Goal: Book appointment/travel/reservation

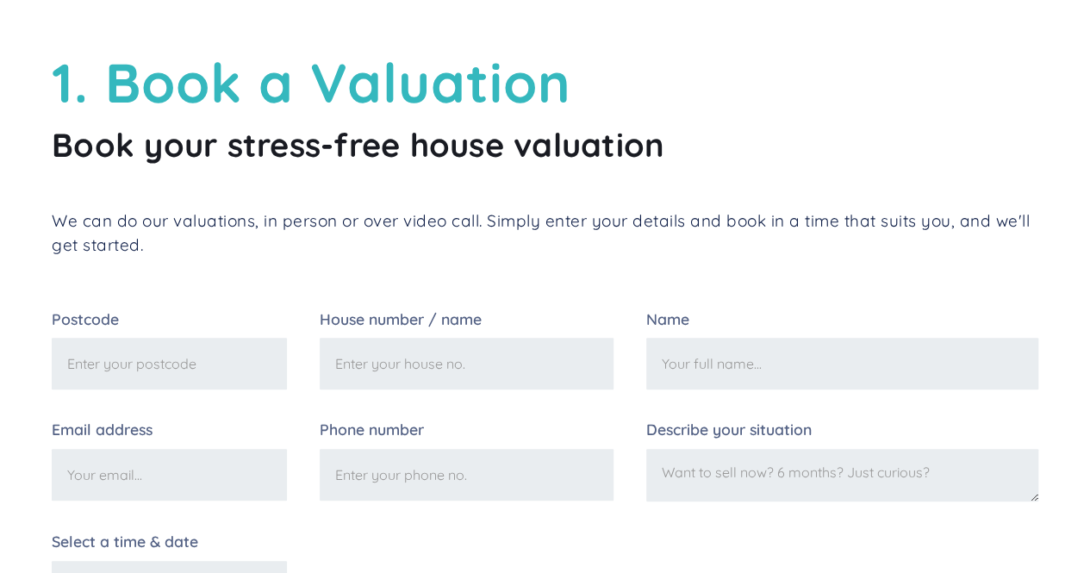
scroll to position [97, 0]
click at [222, 354] on input "Postcode" at bounding box center [169, 363] width 235 height 52
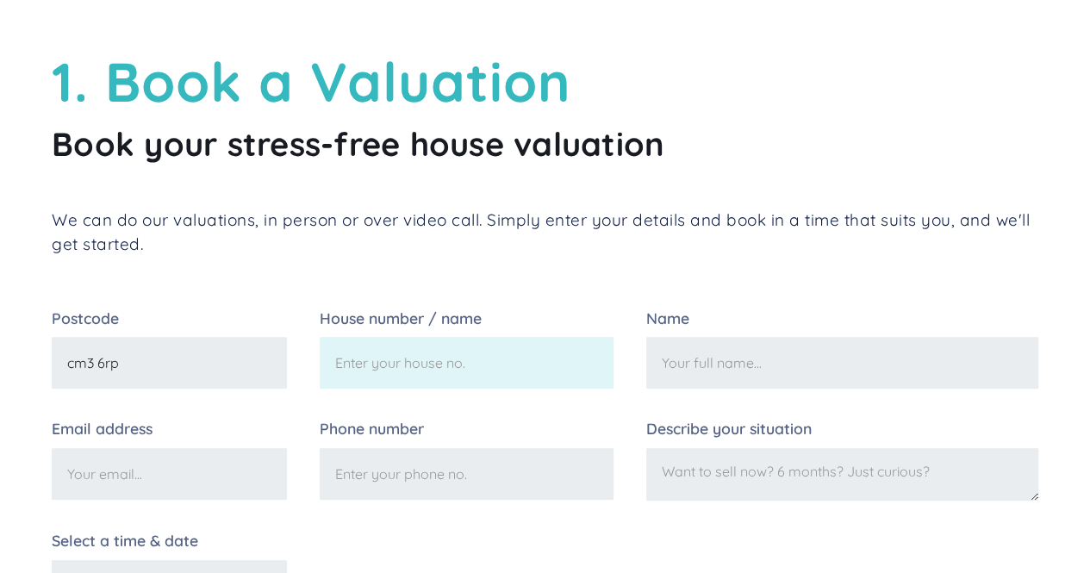
type input "cm3 6rp"
click at [368, 362] on input "House number / name" at bounding box center [467, 363] width 294 height 52
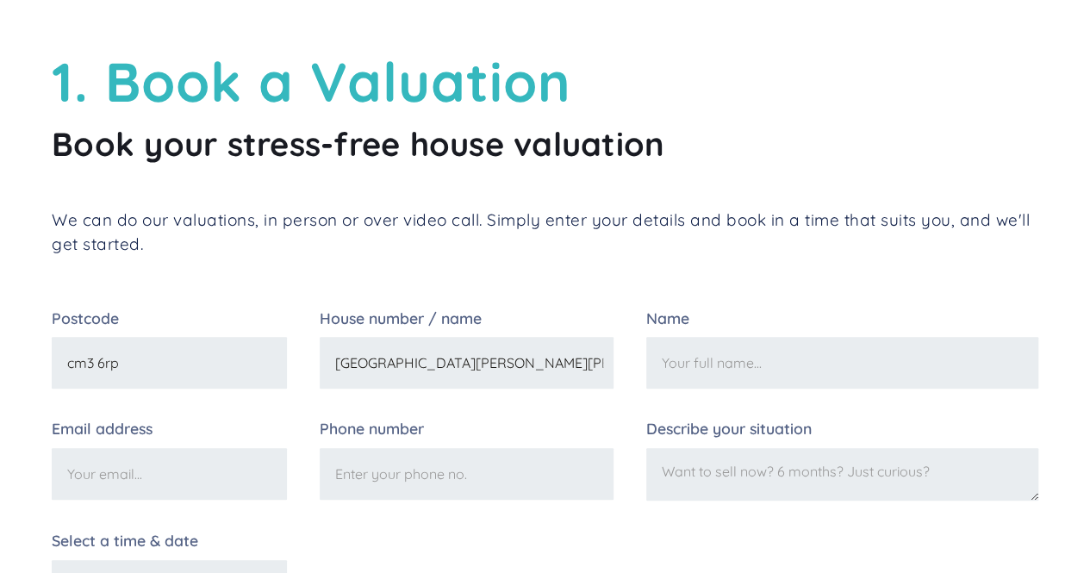
type input "[GEOGRAPHIC_DATA][PERSON_NAME][PERSON_NAME]"
type input "l"
type input "[PERSON_NAME]"
click at [211, 466] on input "Email address" at bounding box center [169, 474] width 235 height 52
type input "[EMAIL_ADDRESS][DOMAIN_NAME]"
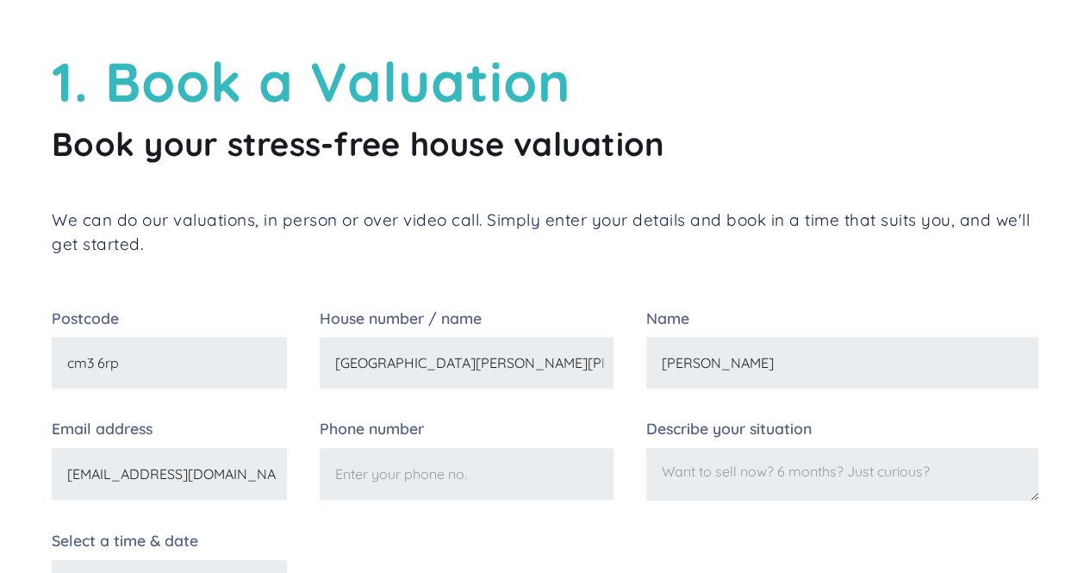
type input "07738622812"
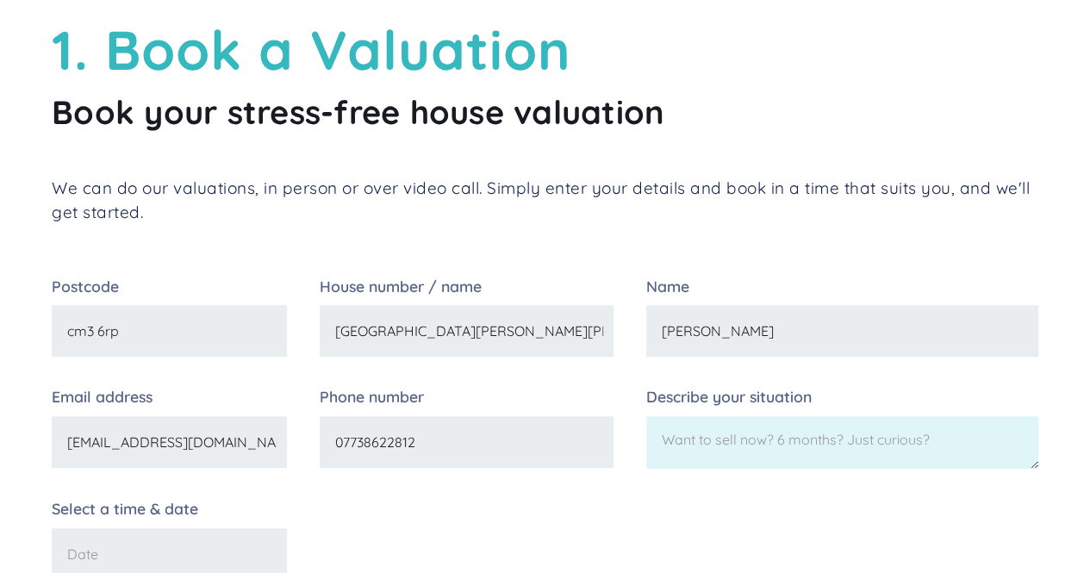
scroll to position [131, 0]
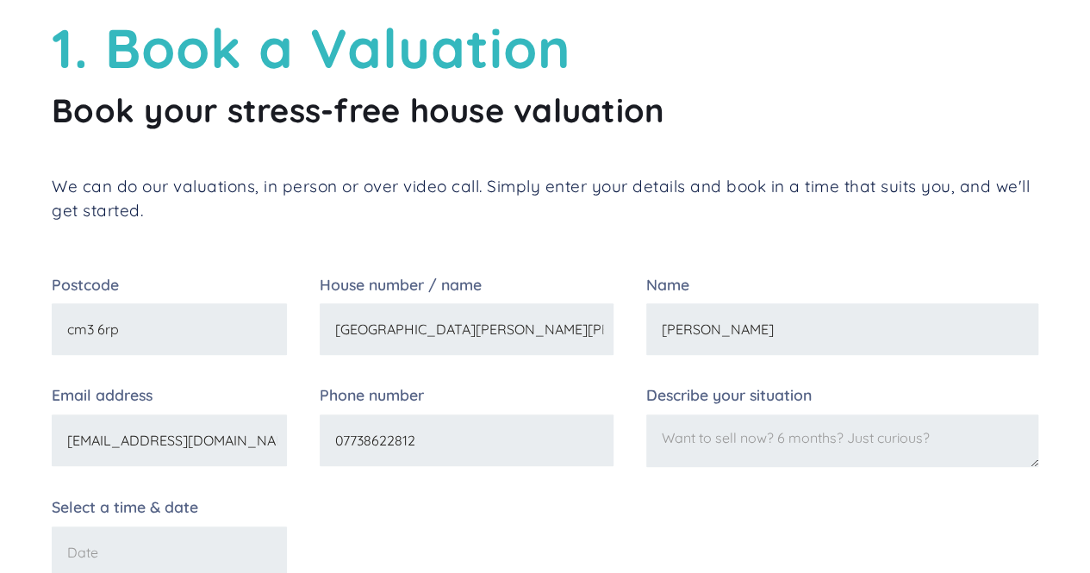
click at [701, 449] on textarea "Describe your situation" at bounding box center [843, 441] width 392 height 53
type textarea "D"
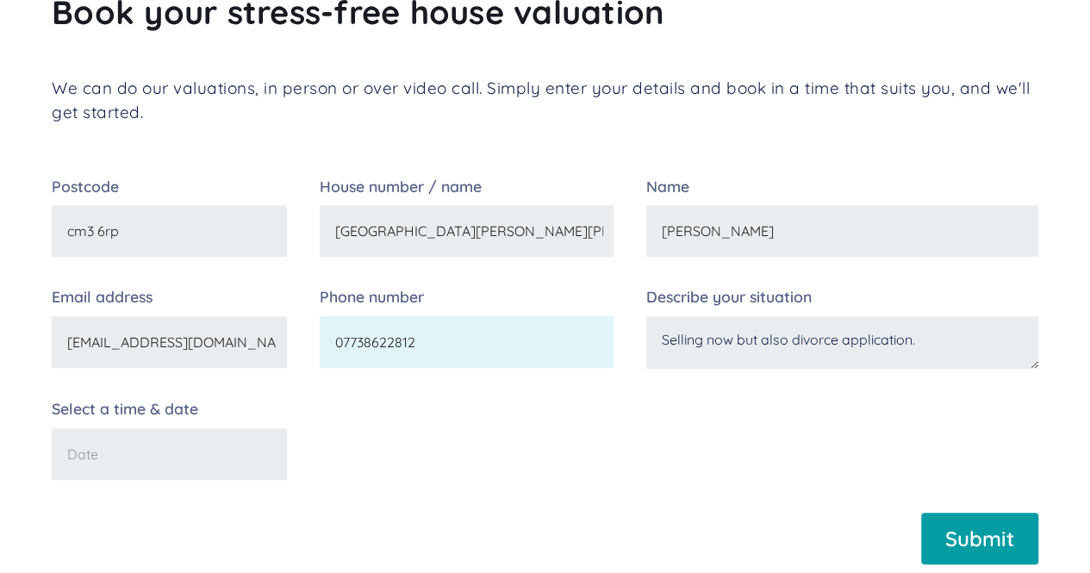
scroll to position [231, 0]
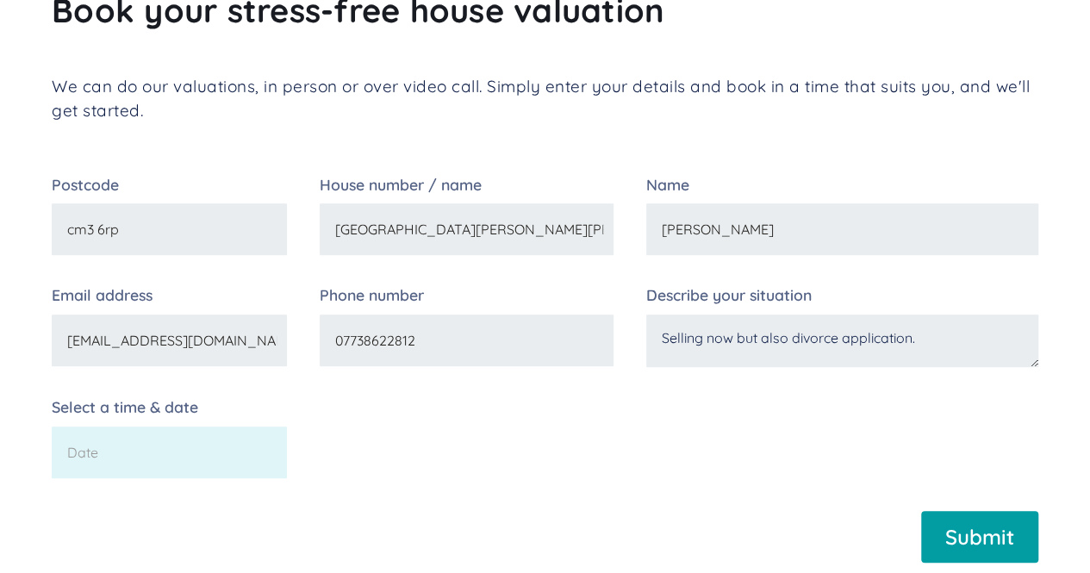
type textarea "Selling now but also divorce application."
click at [243, 450] on input "Select a time & date" at bounding box center [169, 453] width 235 height 52
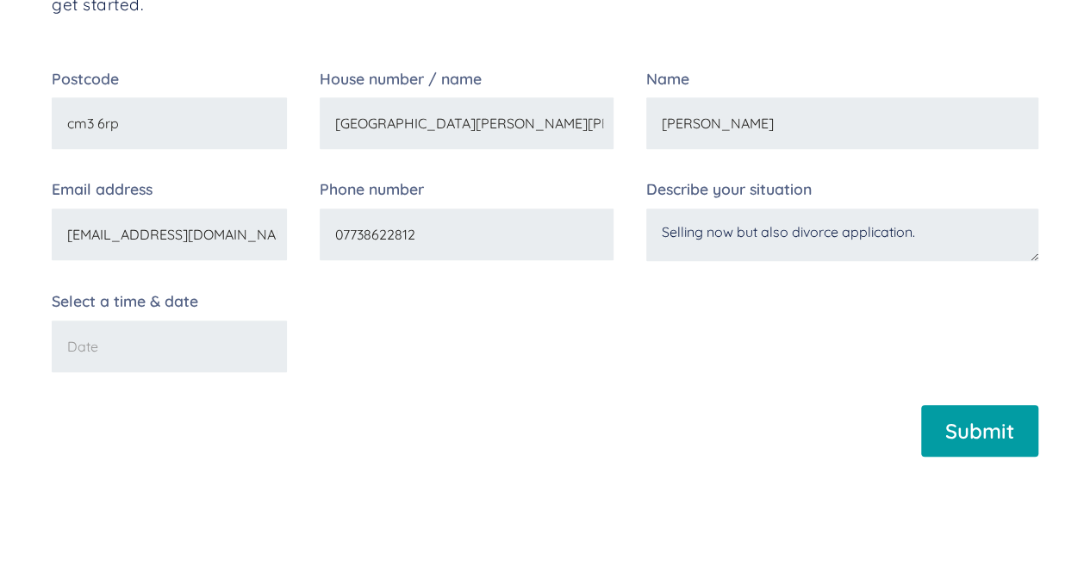
scroll to position [338, 0]
click at [184, 349] on input "Select a time & date" at bounding box center [169, 346] width 235 height 52
click at [228, 422] on form "Postcode cm3 6rp House number / name [GEOGRAPHIC_DATA][PERSON_NAME][PERSON_NAME…" at bounding box center [545, 269] width 987 height 396
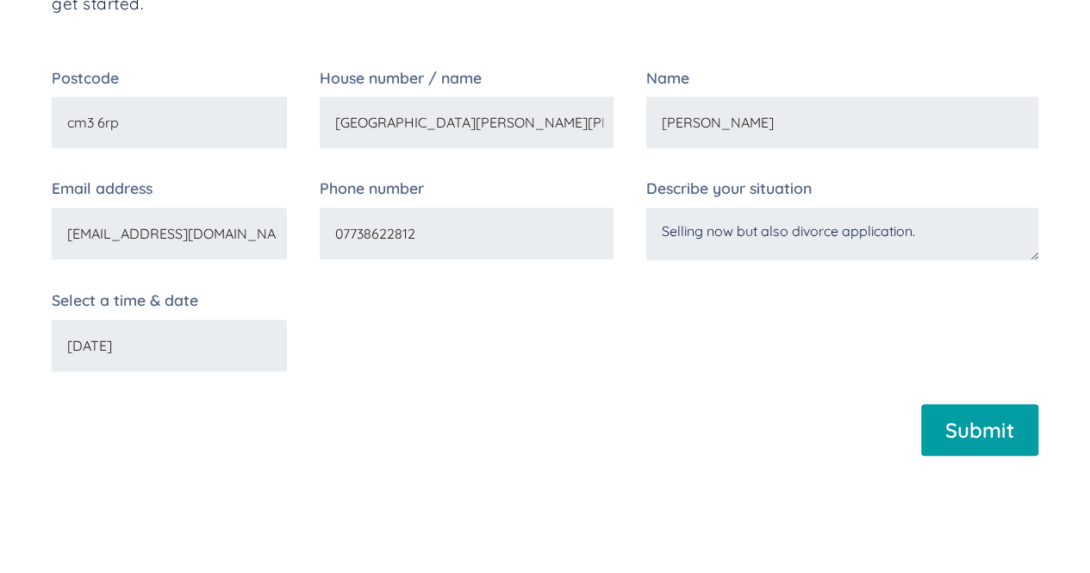
click at [180, 353] on input "[DATE]" at bounding box center [169, 346] width 235 height 52
click at [81, 351] on input "[DATE]" at bounding box center [169, 346] width 235 height 52
type input "[DATE]"
click at [950, 427] on input "Submit" at bounding box center [979, 430] width 117 height 52
type input "Please wait..."
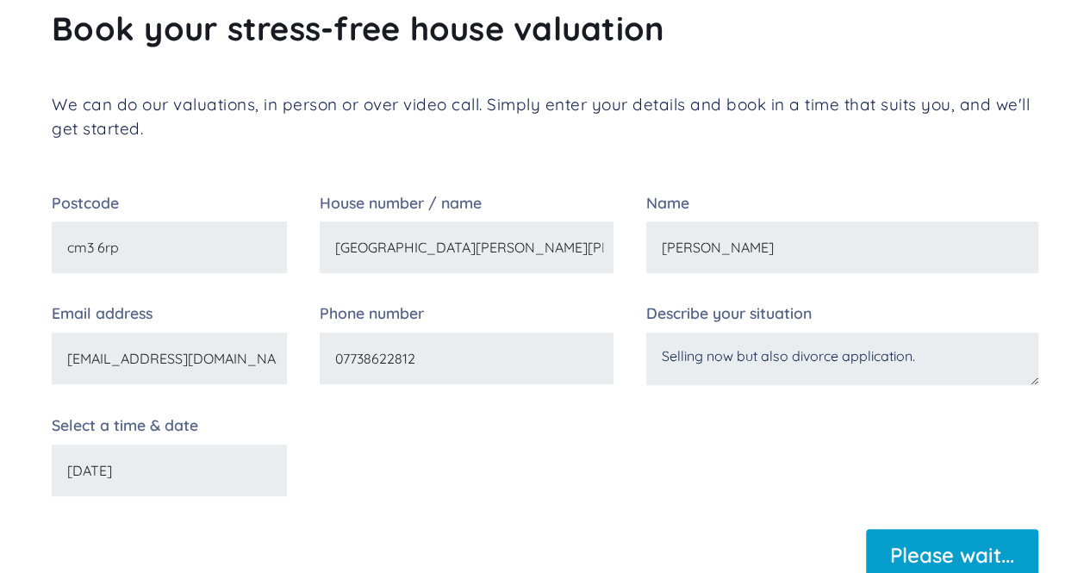
scroll to position [154, 0]
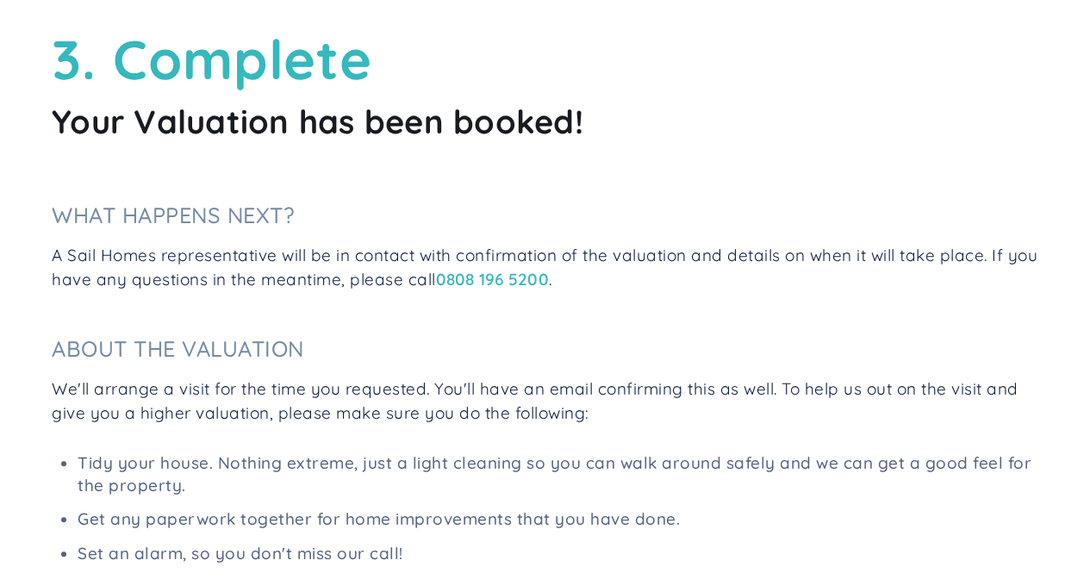
scroll to position [119, 0]
